Goal: Task Accomplishment & Management: Manage account settings

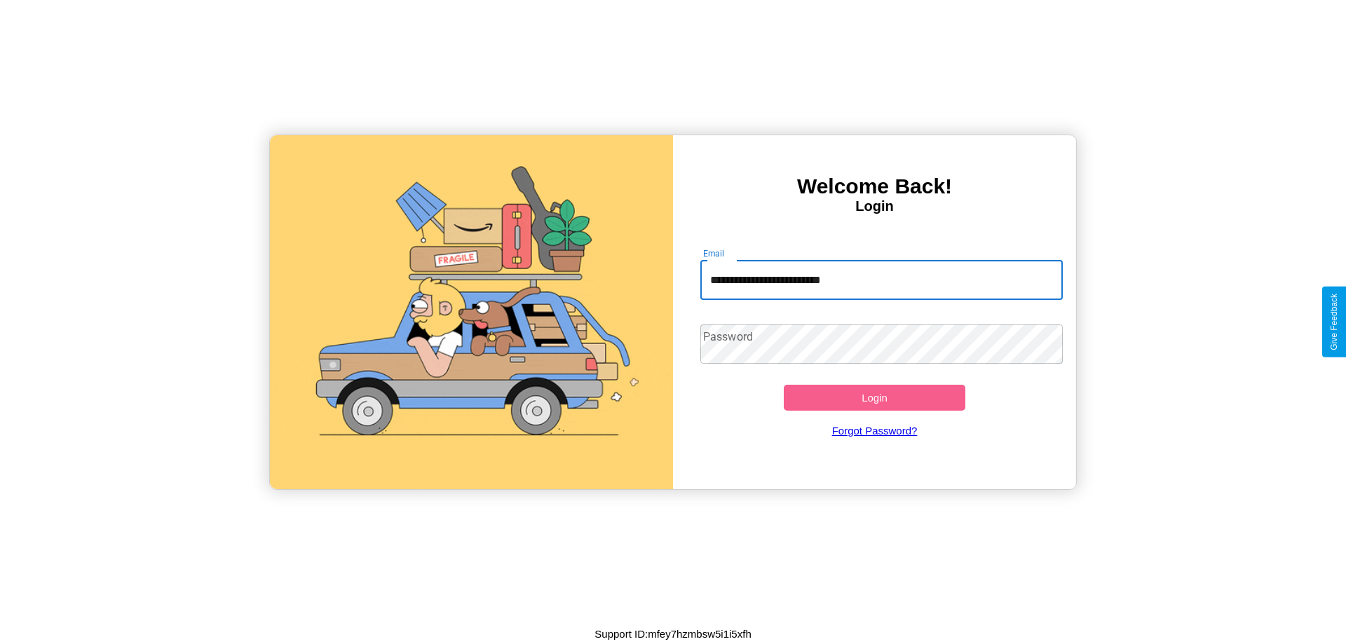
type input "**********"
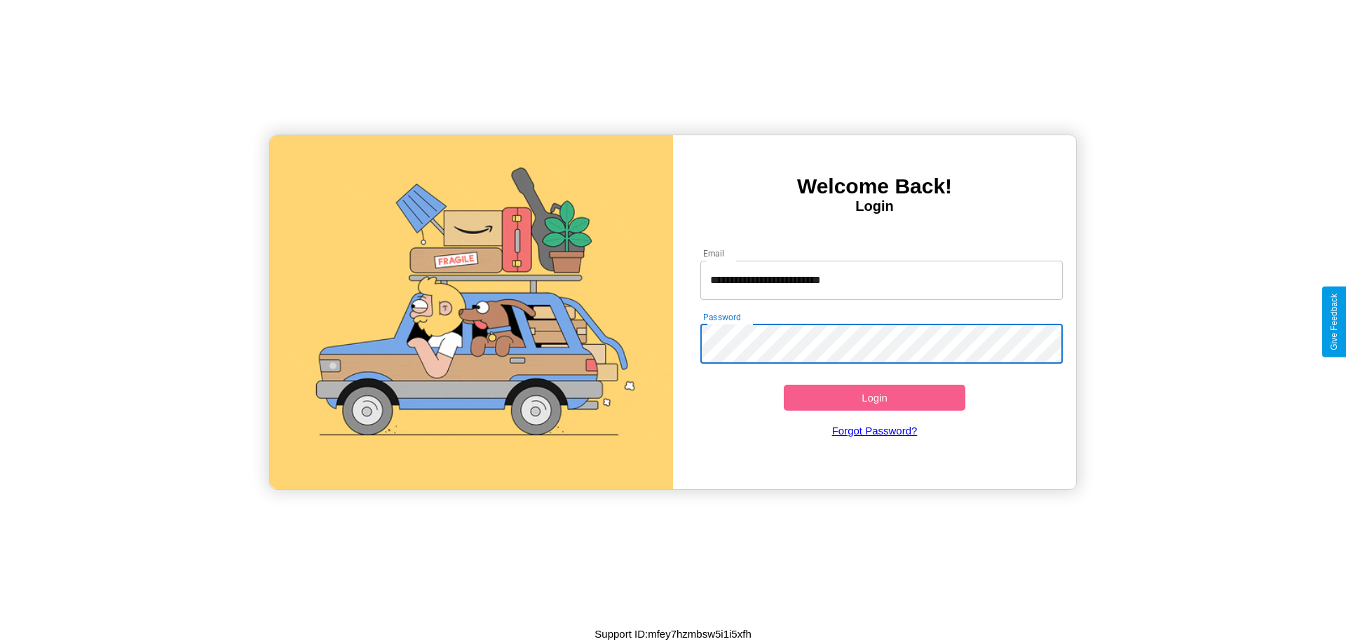
click at [874, 398] on button "Login" at bounding box center [875, 398] width 182 height 26
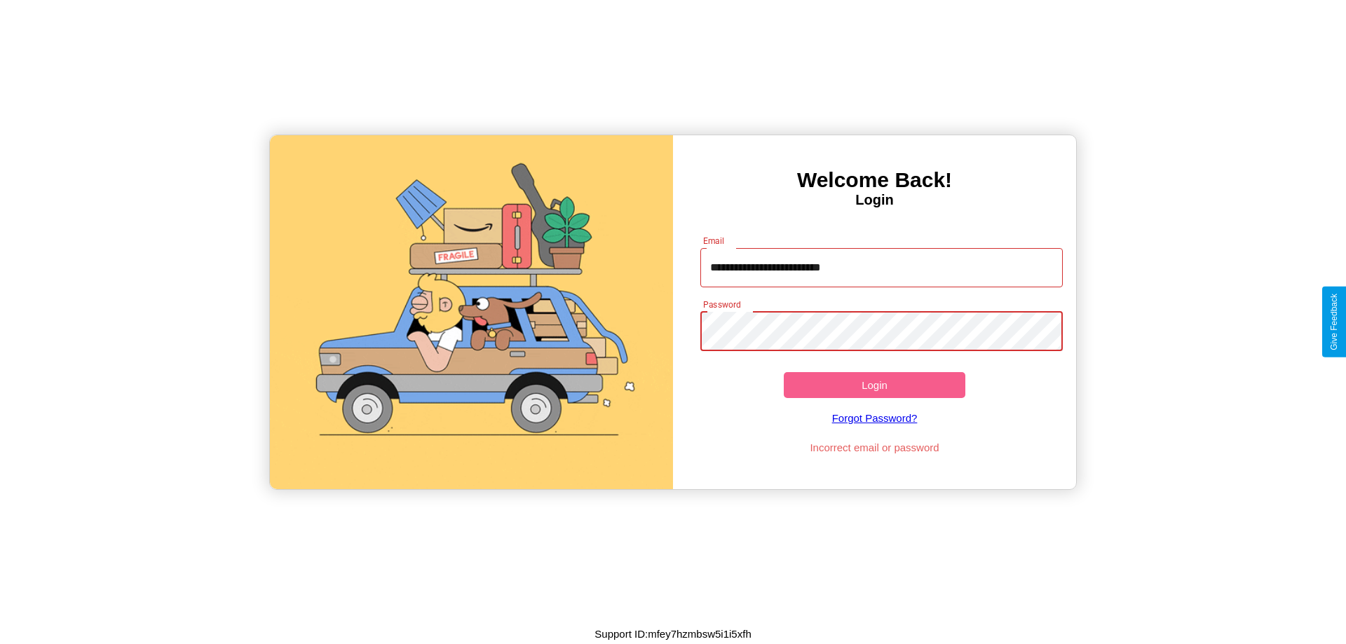
click at [874, 385] on button "Login" at bounding box center [875, 385] width 182 height 26
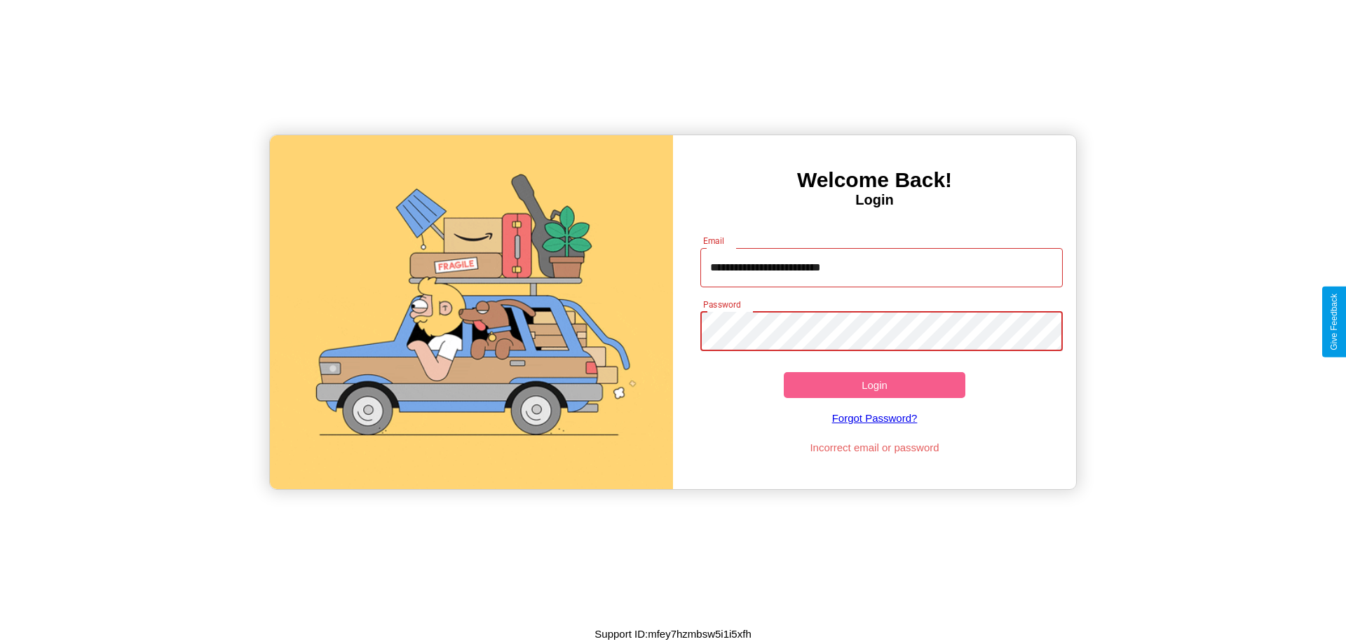
click at [874, 385] on button "Login" at bounding box center [875, 385] width 182 height 26
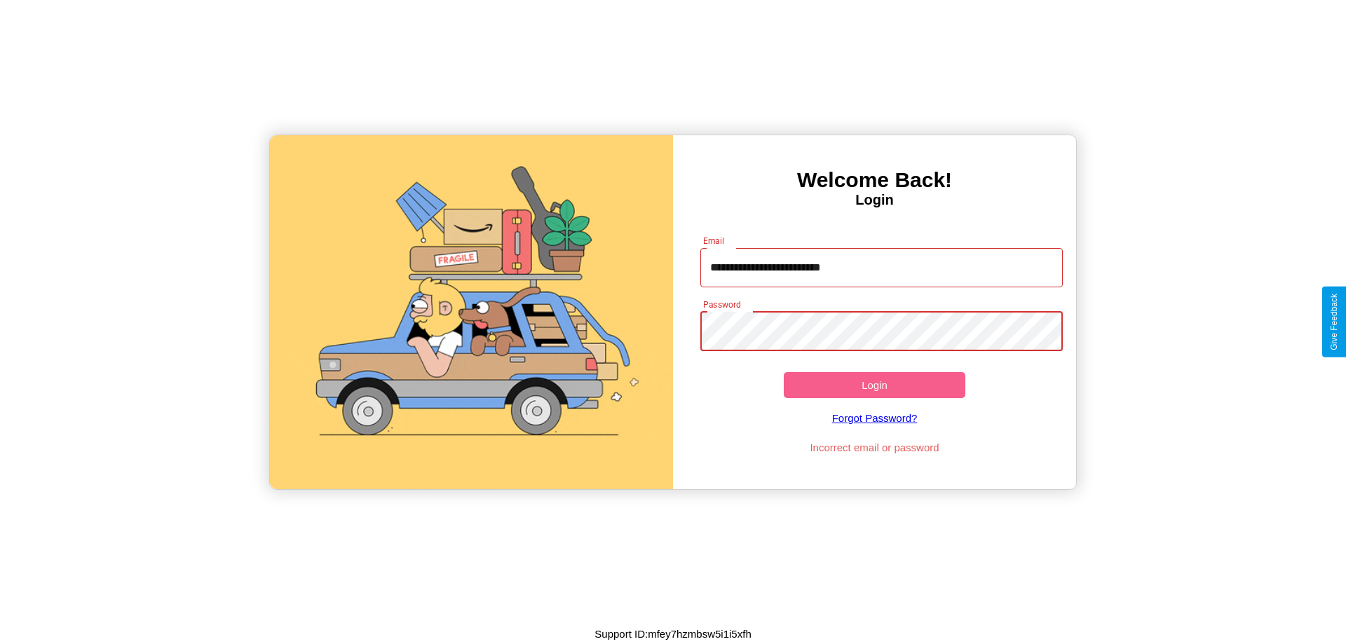
click at [874, 385] on button "Login" at bounding box center [875, 385] width 182 height 26
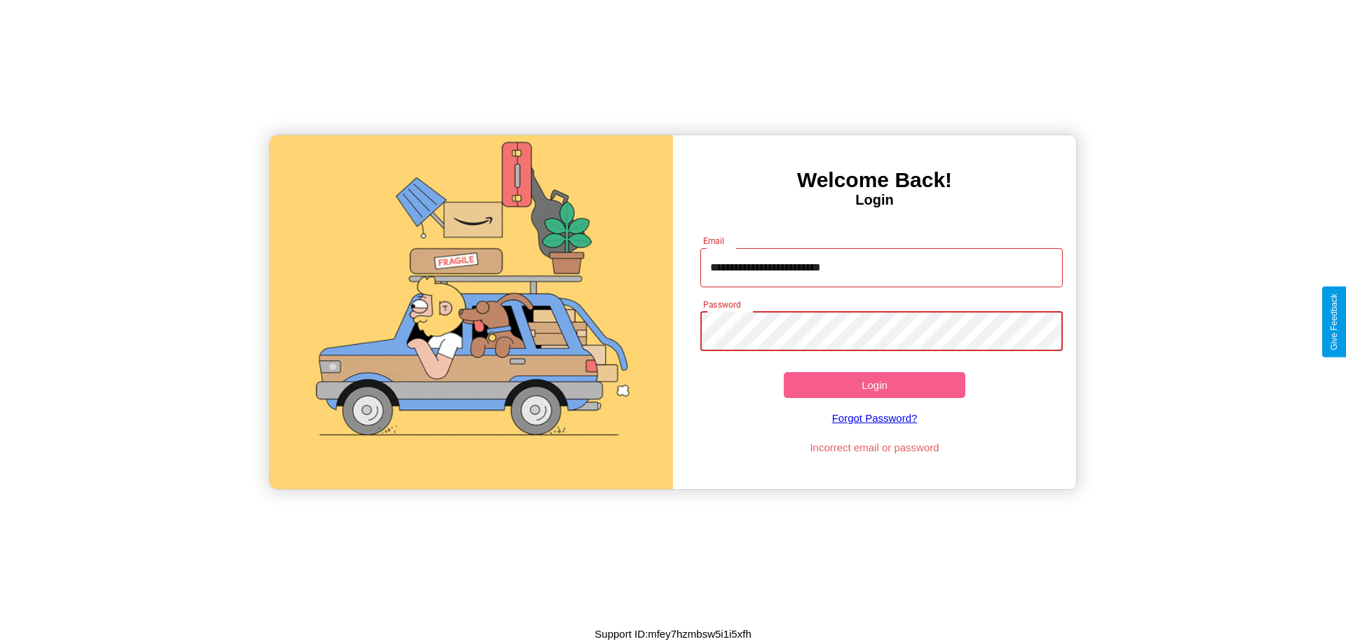
click at [874, 385] on button "Login" at bounding box center [875, 385] width 182 height 26
